Goal: Find specific page/section: Find specific page/section

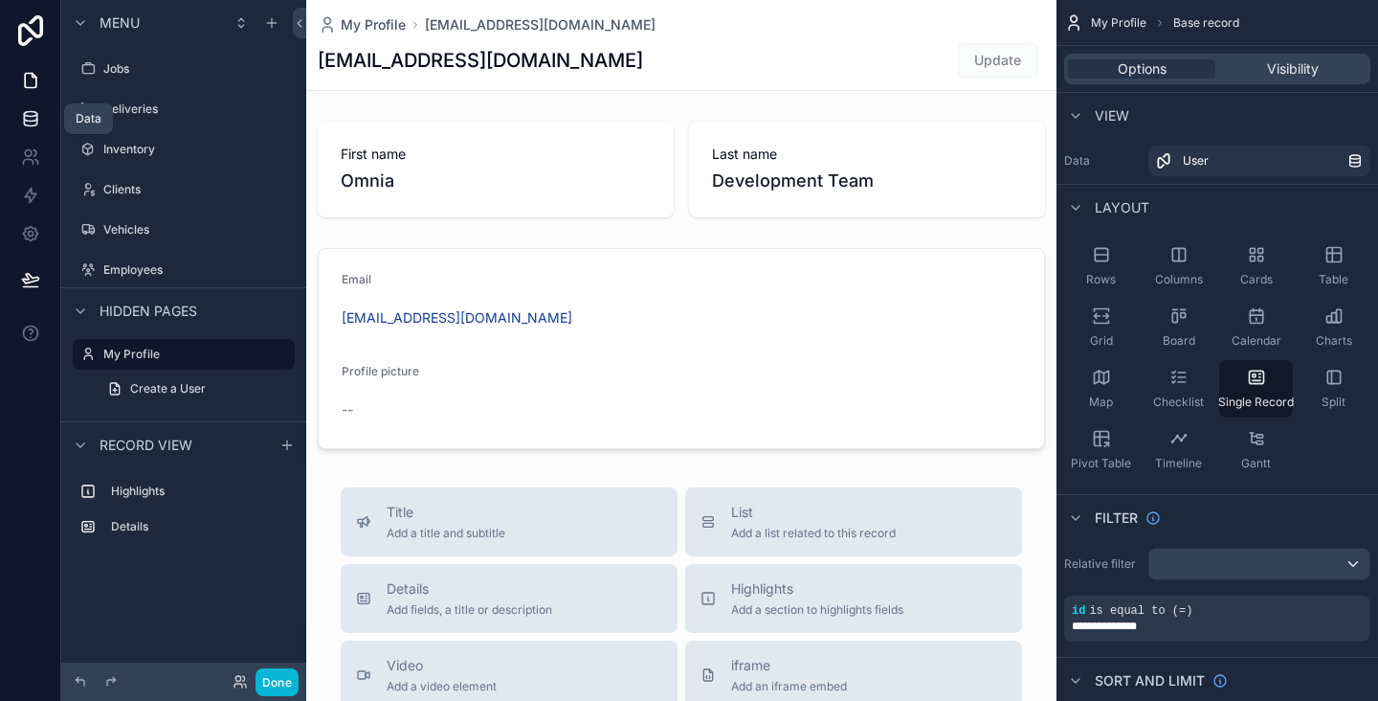
click at [22, 125] on icon at bounding box center [30, 118] width 19 height 19
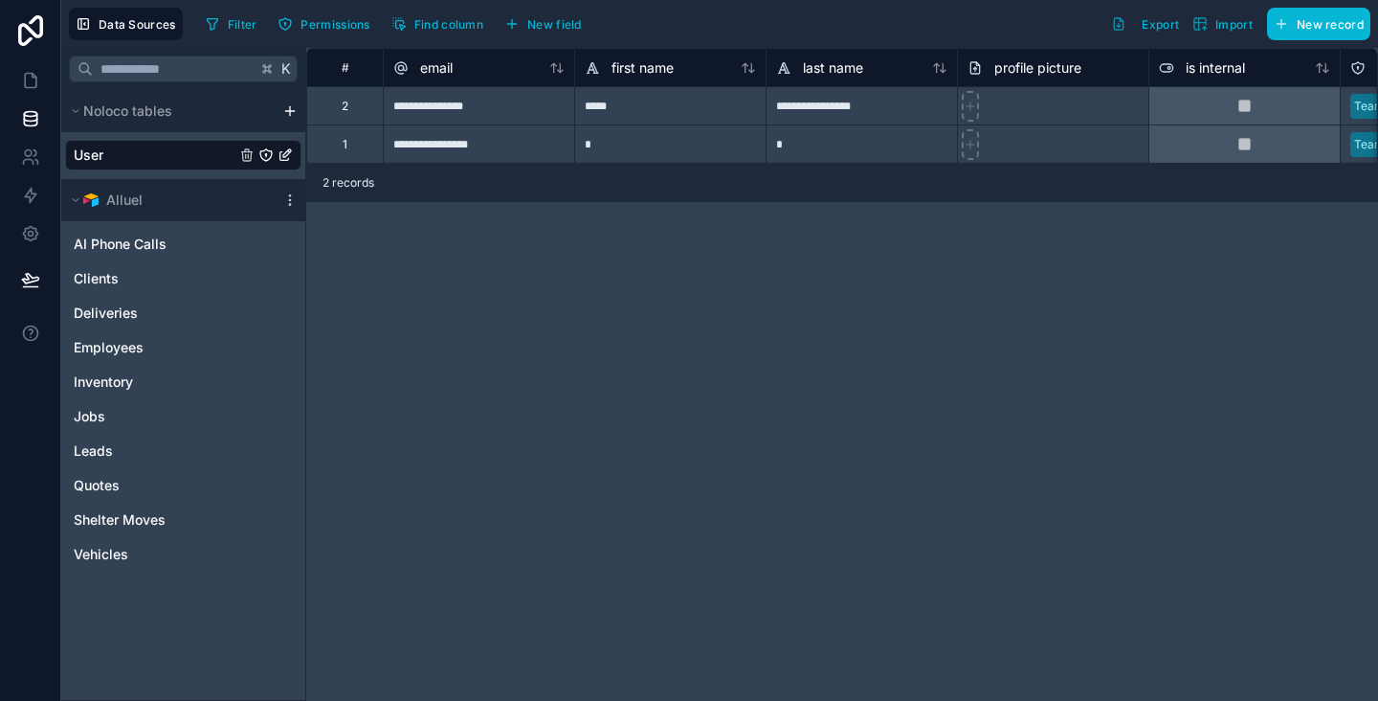
click at [513, 292] on div "**********" at bounding box center [842, 374] width 1072 height 653
click at [587, 250] on div "**********" at bounding box center [842, 374] width 1072 height 653
